Goal: Information Seeking & Learning: Learn about a topic

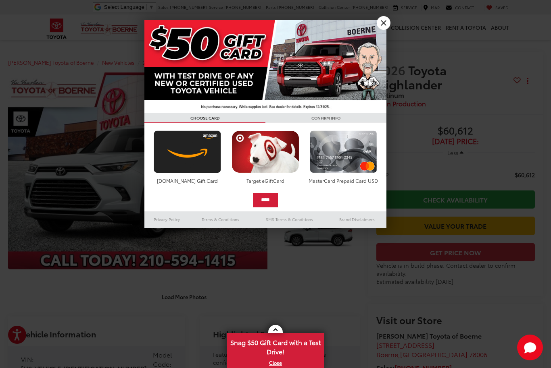
click at [384, 22] on link "X" at bounding box center [383, 23] width 14 height 14
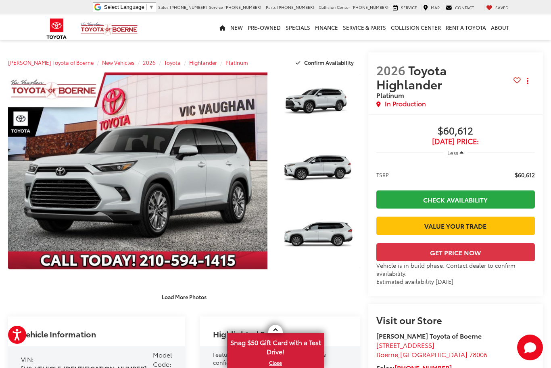
click at [240, 195] on link "Expand Photo 0" at bounding box center [137, 171] width 259 height 197
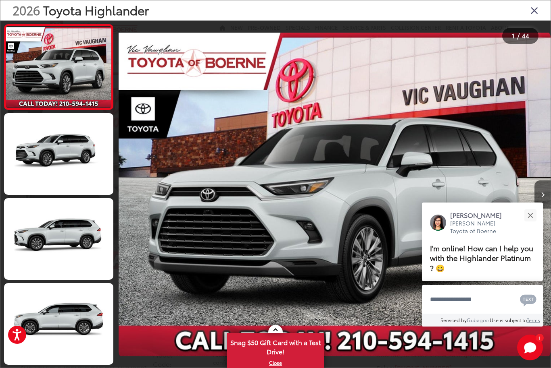
click at [531, 216] on div "Close" at bounding box center [529, 215] width 5 height 5
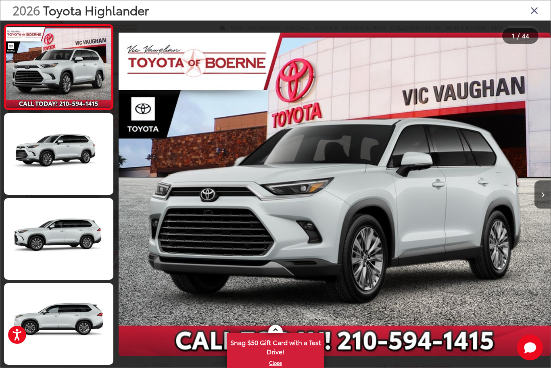
click at [546, 202] on button "Next image" at bounding box center [542, 195] width 16 height 28
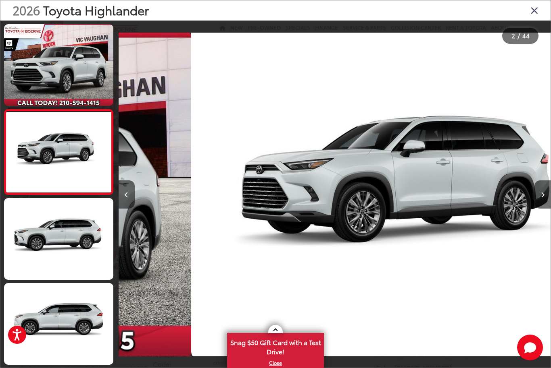
scroll to position [0, 432]
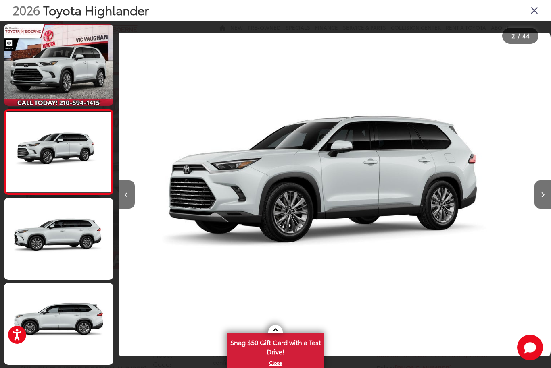
click at [549, 204] on button "Next image" at bounding box center [542, 195] width 16 height 28
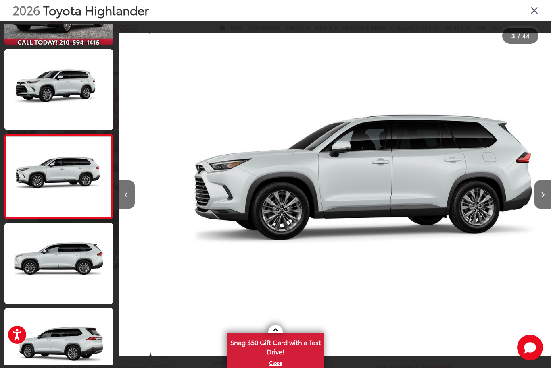
scroll to position [66, 0]
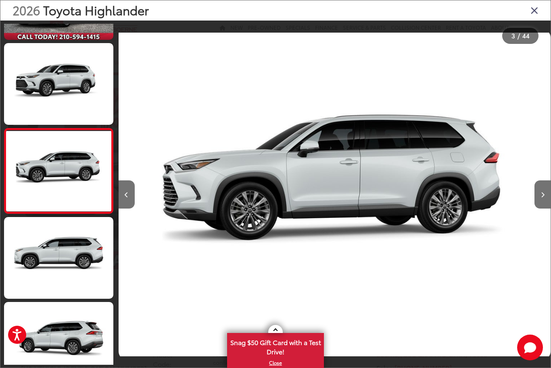
click at [548, 204] on button "Next image" at bounding box center [542, 195] width 16 height 28
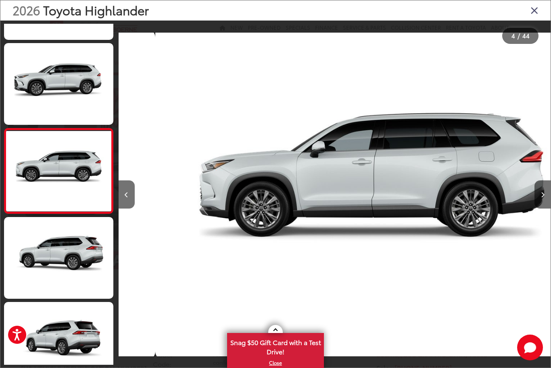
scroll to position [0, 1295]
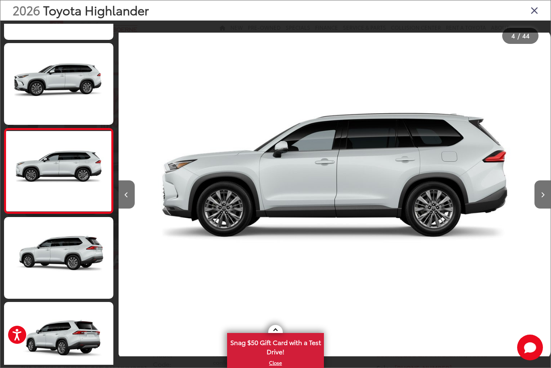
click at [549, 206] on button "Next image" at bounding box center [542, 195] width 16 height 28
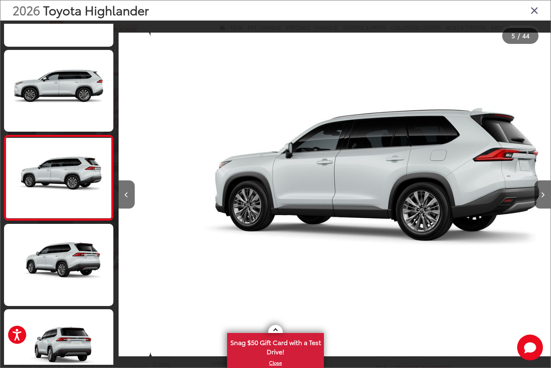
scroll to position [236, 0]
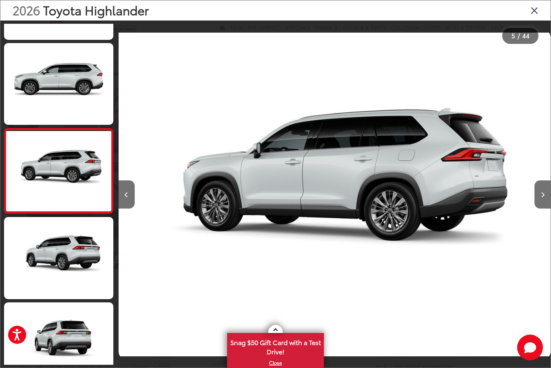
click at [542, 201] on button "Next image" at bounding box center [542, 195] width 16 height 28
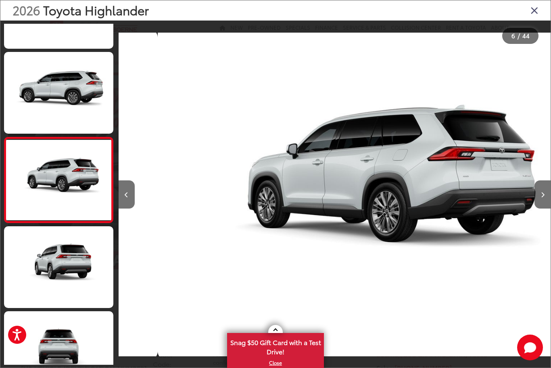
scroll to position [0, 2159]
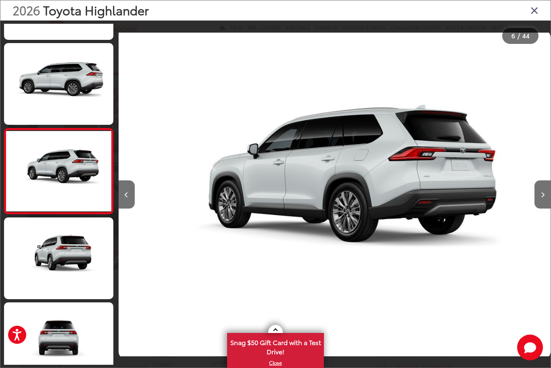
click at [547, 204] on button "Next image" at bounding box center [542, 195] width 16 height 28
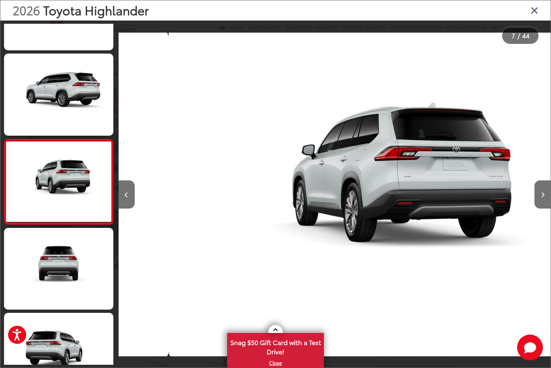
scroll to position [407, 0]
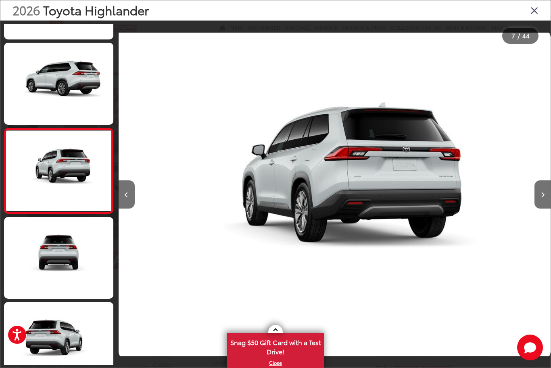
click at [547, 206] on button "Next image" at bounding box center [542, 195] width 16 height 28
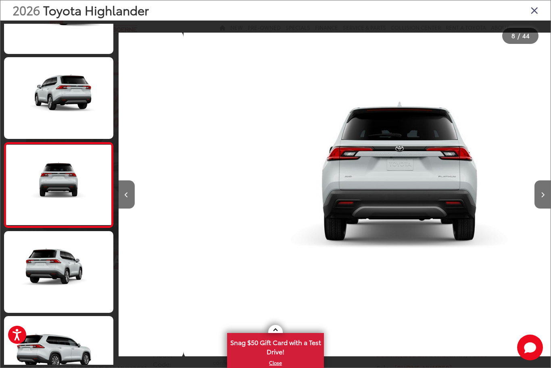
scroll to position [492, 0]
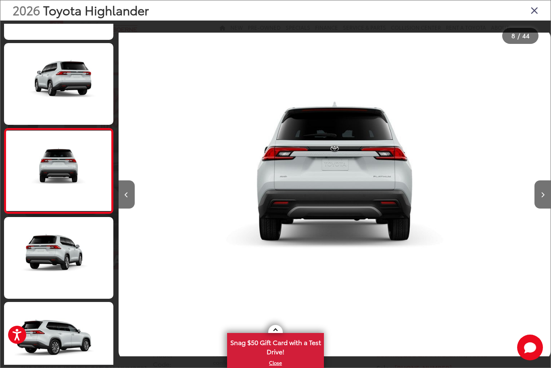
click at [548, 204] on button "Next image" at bounding box center [542, 195] width 16 height 28
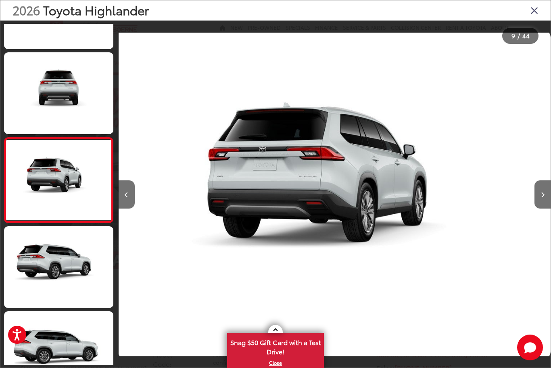
scroll to position [0, 0]
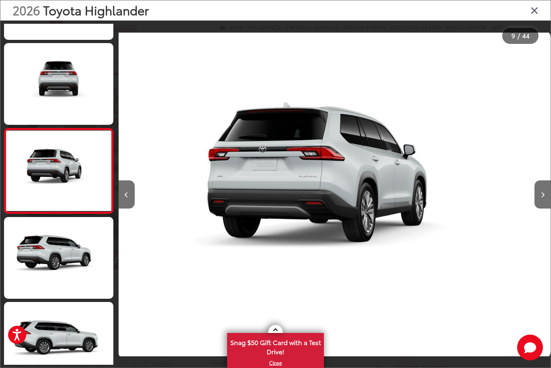
click at [549, 204] on button "Next image" at bounding box center [542, 195] width 16 height 28
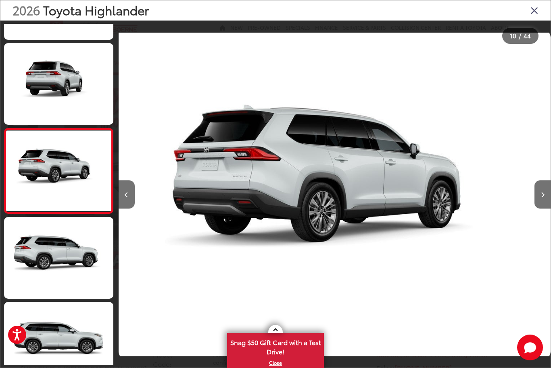
click at [549, 206] on button "Next image" at bounding box center [542, 195] width 16 height 28
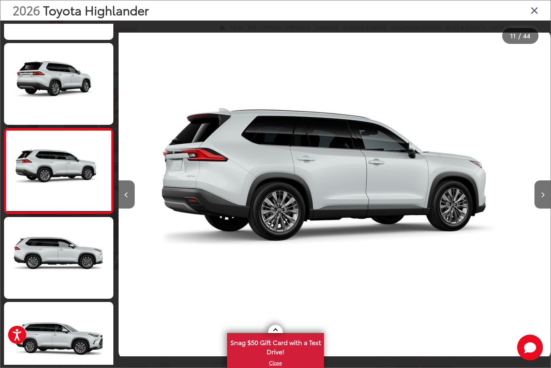
click at [549, 208] on button "Next image" at bounding box center [542, 195] width 16 height 28
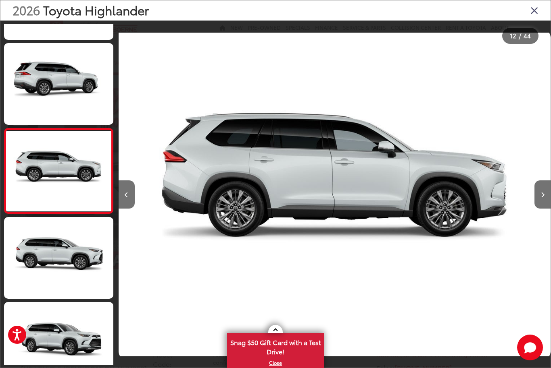
click at [547, 208] on button "Next image" at bounding box center [542, 195] width 16 height 28
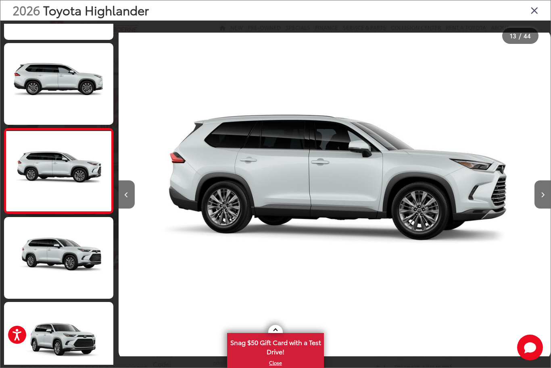
click at [549, 207] on button "Next image" at bounding box center [542, 195] width 16 height 28
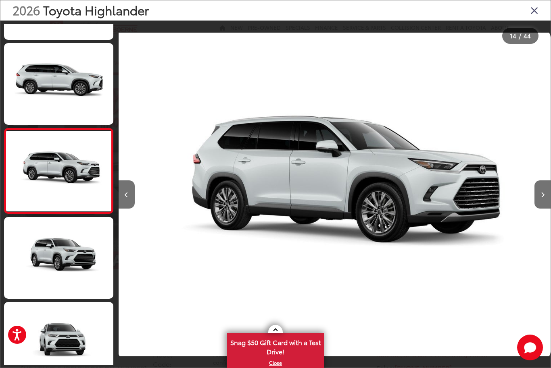
click at [550, 206] on button "Next image" at bounding box center [542, 195] width 16 height 28
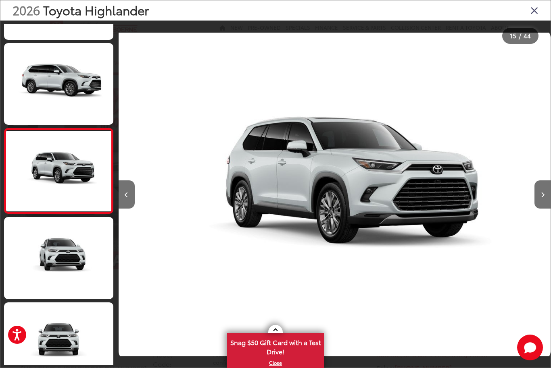
click at [543, 198] on icon "Next image" at bounding box center [543, 195] width 4 height 6
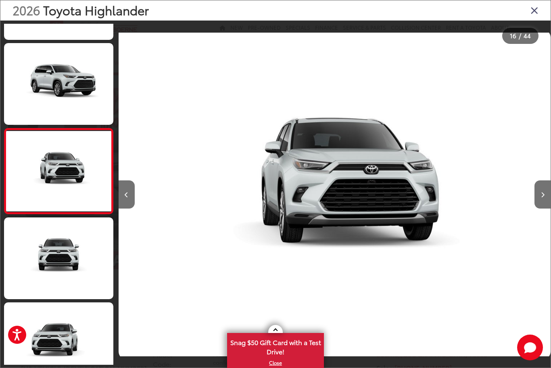
click at [545, 206] on button "Next image" at bounding box center [542, 195] width 16 height 28
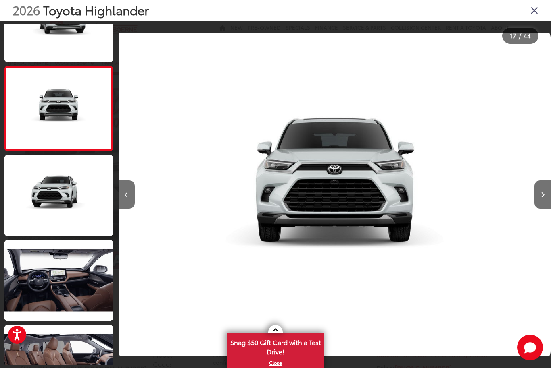
click at [49, 281] on link at bounding box center [58, 281] width 109 height 82
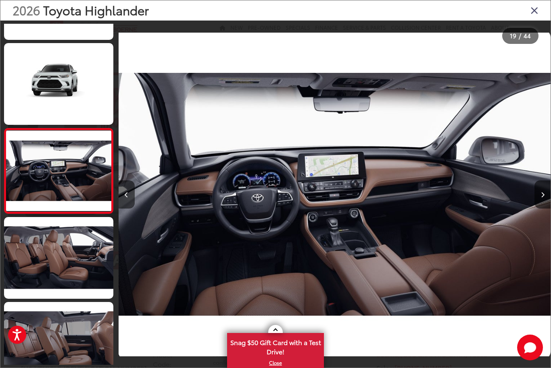
click at [545, 208] on button "Next image" at bounding box center [542, 195] width 16 height 28
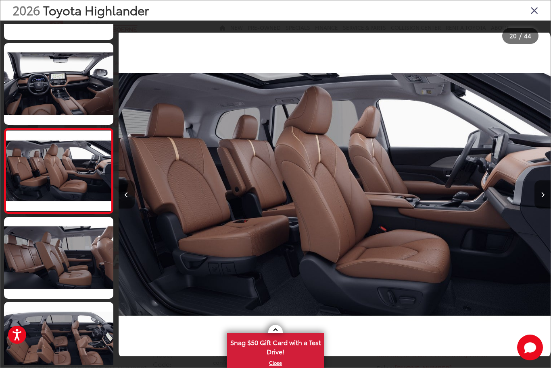
click at [539, 198] on button "Next image" at bounding box center [542, 195] width 16 height 28
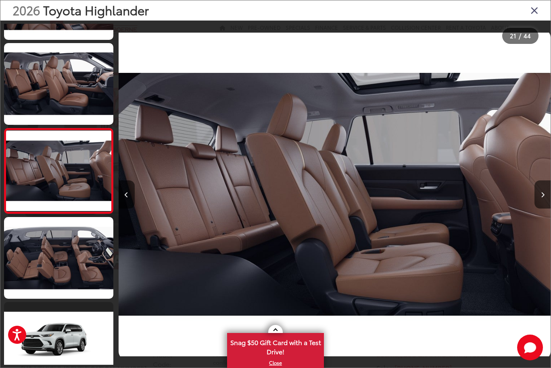
click at [541, 200] on button "Next image" at bounding box center [542, 195] width 16 height 28
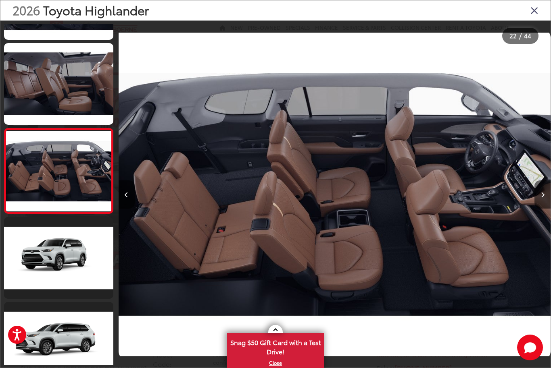
click at [548, 209] on button "Next image" at bounding box center [542, 195] width 16 height 28
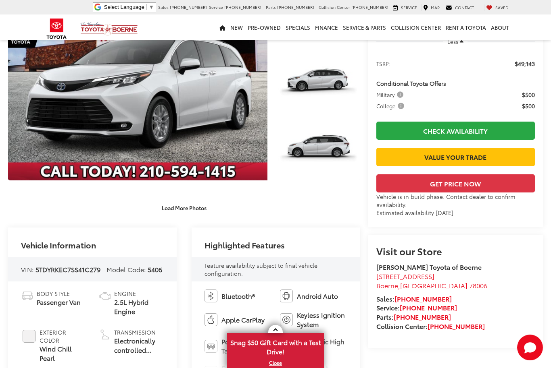
click at [338, 157] on link "Expand Photo 3" at bounding box center [318, 149] width 84 height 63
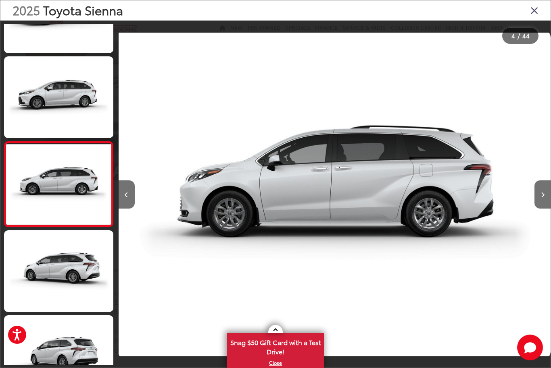
click at [549, 207] on button "Next image" at bounding box center [542, 195] width 16 height 28
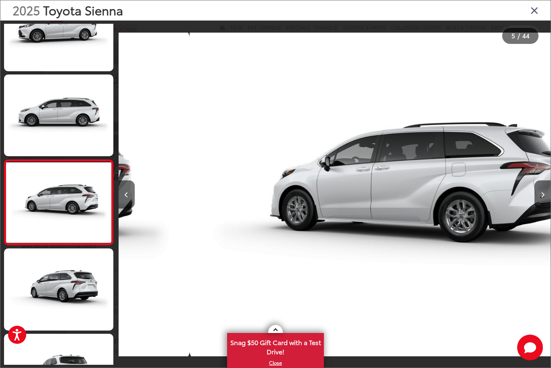
scroll to position [0, 1727]
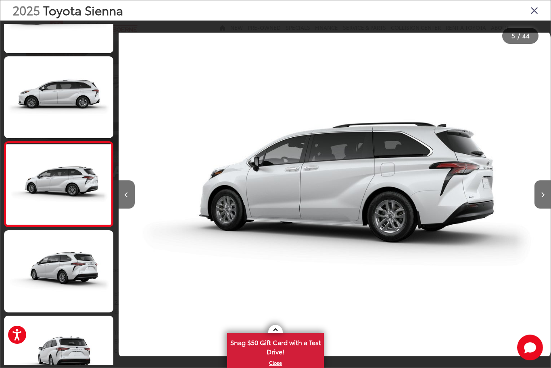
click at [546, 209] on button "Next image" at bounding box center [542, 195] width 16 height 28
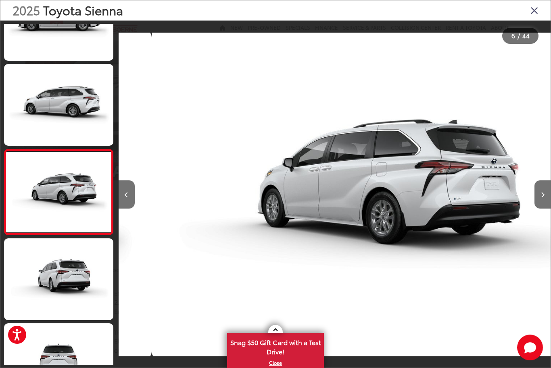
scroll to position [308, 0]
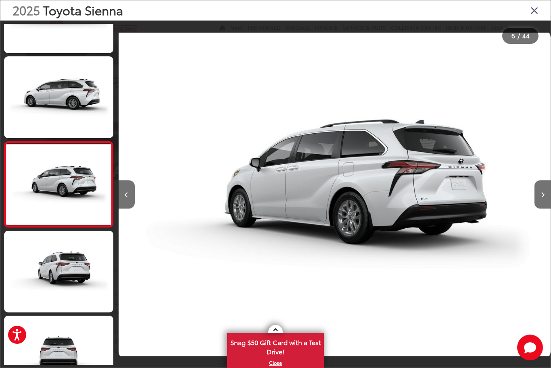
click at [545, 208] on button "Next image" at bounding box center [542, 195] width 16 height 28
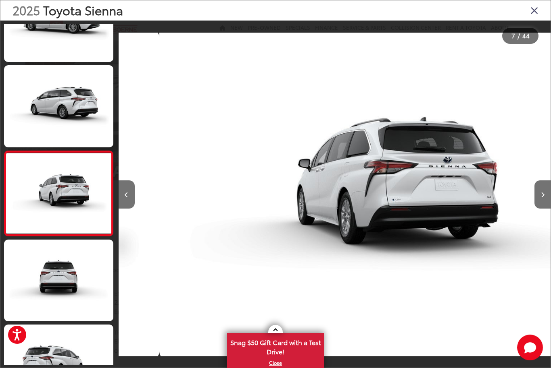
scroll to position [0, 2590]
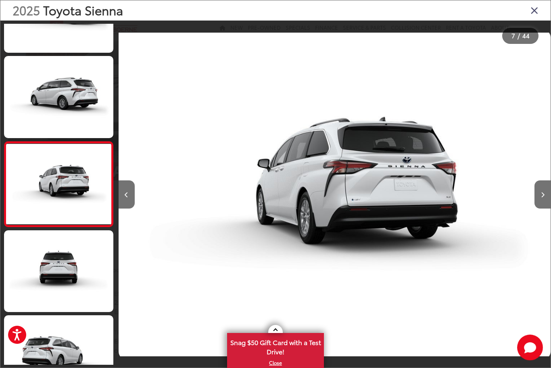
click at [547, 208] on button "Next image" at bounding box center [542, 195] width 16 height 28
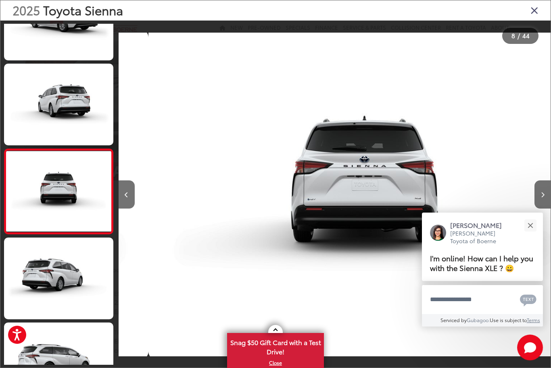
scroll to position [478, 0]
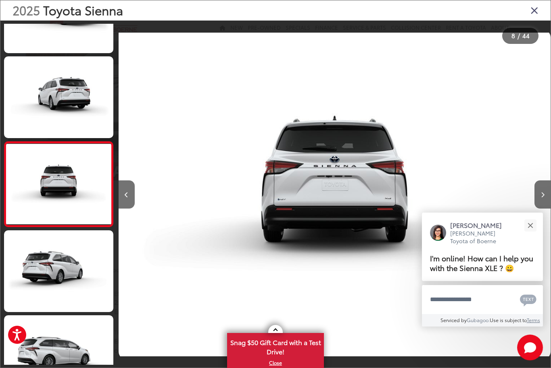
click at [547, 206] on button "Next image" at bounding box center [542, 195] width 16 height 28
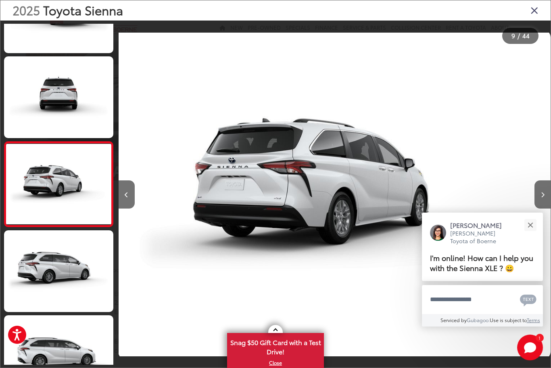
scroll to position [0, 3454]
click at [550, 208] on button "Next image" at bounding box center [542, 195] width 16 height 28
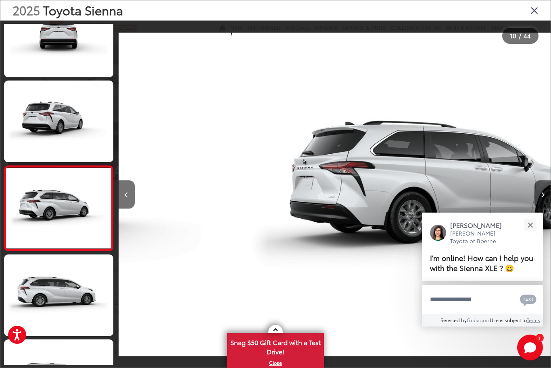
scroll to position [649, 0]
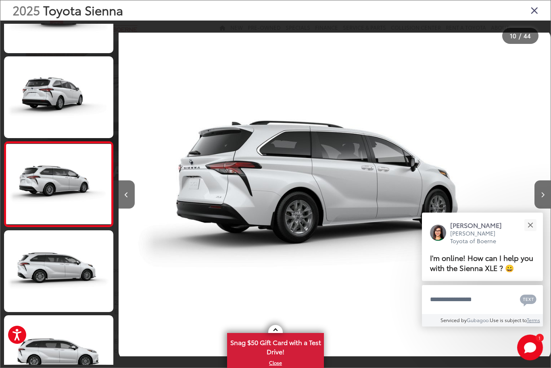
click at [549, 208] on button "Next image" at bounding box center [542, 195] width 16 height 28
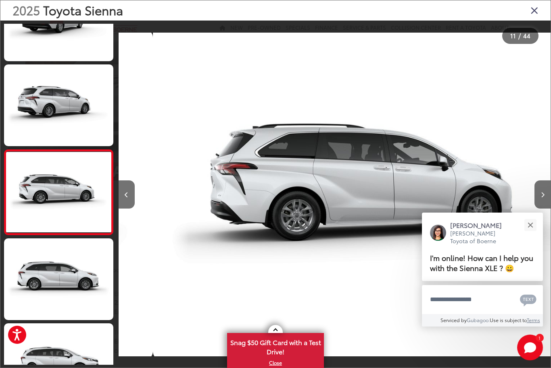
scroll to position [0, 0]
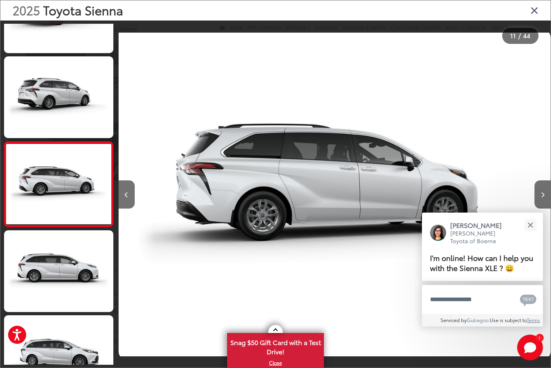
click at [534, 234] on button "Close" at bounding box center [529, 225] width 17 height 17
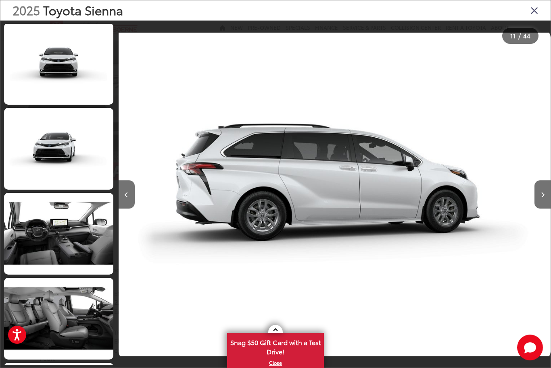
click at [72, 238] on link at bounding box center [58, 234] width 109 height 82
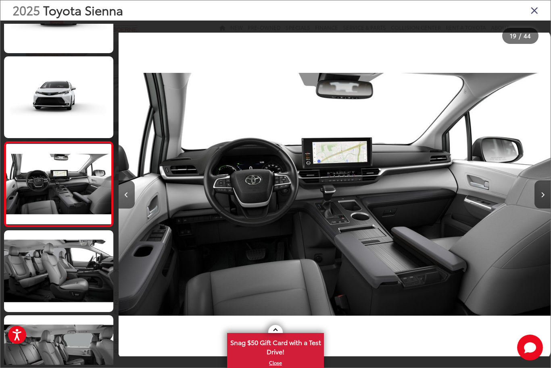
click at [541, 204] on button "Next image" at bounding box center [542, 195] width 16 height 28
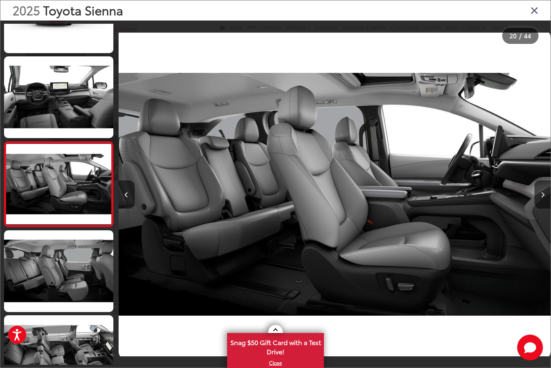
click at [538, 208] on button "Next image" at bounding box center [542, 195] width 16 height 28
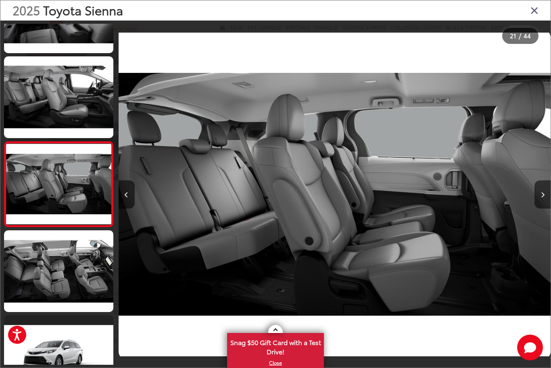
click at [540, 209] on button "Next image" at bounding box center [542, 195] width 16 height 28
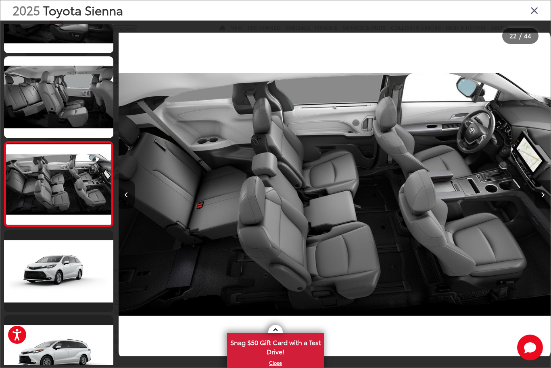
click at [537, 203] on button "Next image" at bounding box center [542, 195] width 16 height 28
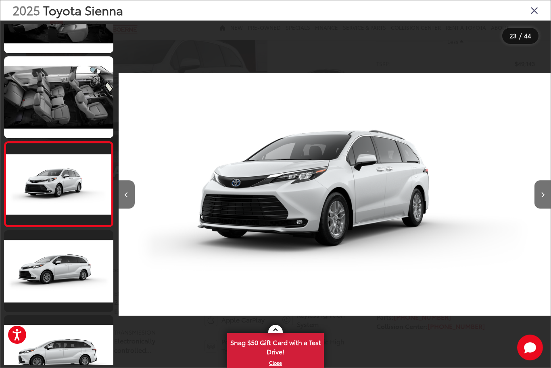
click at [131, 209] on button "Previous image" at bounding box center [127, 195] width 16 height 28
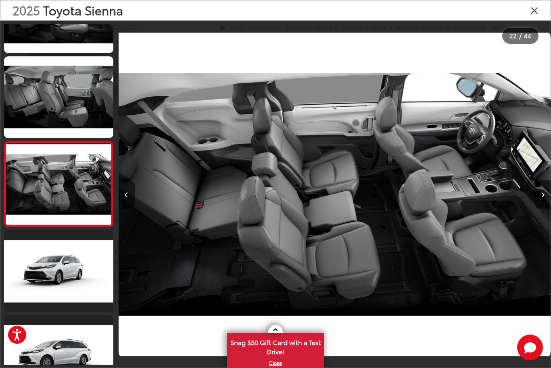
click at [534, 11] on icon "Close gallery" at bounding box center [534, 10] width 8 height 10
